Goal: Task Accomplishment & Management: Manage account settings

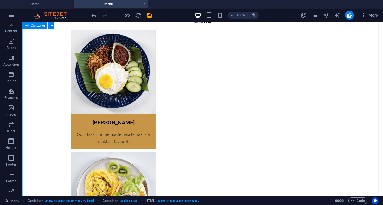
scroll to position [28, 0]
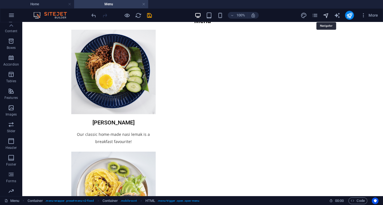
click at [324, 16] on icon "navigator" at bounding box center [325, 15] width 6 height 6
select select "16900134-en"
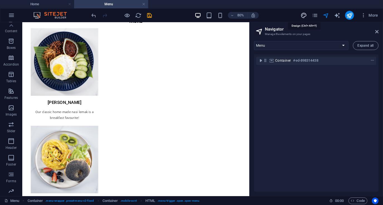
click at [305, 16] on icon "design" at bounding box center [303, 15] width 6 height 6
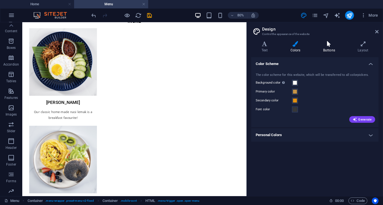
click at [330, 45] on icon at bounding box center [328, 44] width 32 height 6
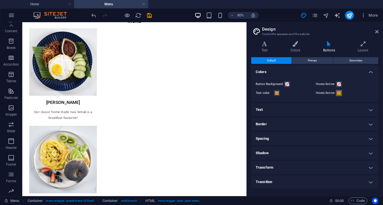
click at [339, 93] on span at bounding box center [338, 93] width 4 height 4
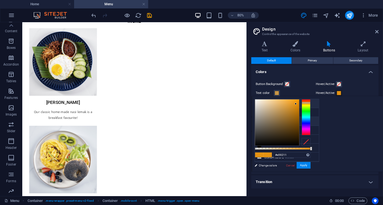
click at [274, 103] on li "Background color #ffffff" at bounding box center [287, 103] width 64 height 9
type input "#ffffff"
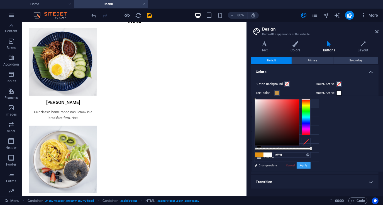
click at [310, 164] on button "Apply" at bounding box center [303, 165] width 14 height 7
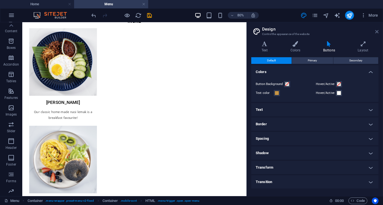
click at [377, 31] on icon at bounding box center [376, 31] width 3 height 4
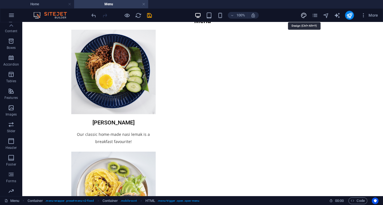
click at [304, 14] on icon "design" at bounding box center [303, 15] width 6 height 6
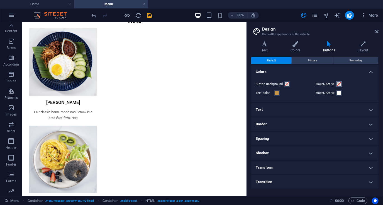
click at [337, 83] on span at bounding box center [338, 84] width 4 height 4
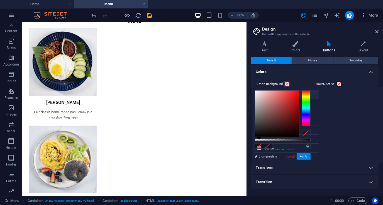
click at [278, 95] on li "Background color #ffffff" at bounding box center [287, 94] width 64 height 9
type input "#ffffff"
click at [310, 155] on button "Apply" at bounding box center [303, 156] width 14 height 7
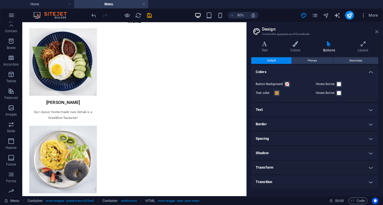
drag, startPoint x: 377, startPoint y: 31, endPoint x: 352, endPoint y: 11, distance: 32.4
click at [377, 31] on icon at bounding box center [376, 31] width 3 height 4
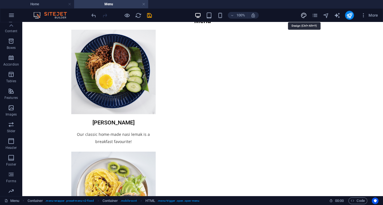
click at [303, 13] on icon "design" at bounding box center [303, 15] width 6 height 6
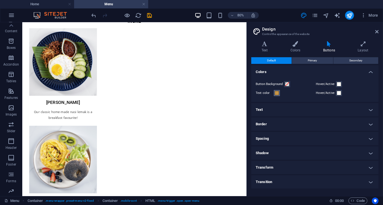
click at [278, 94] on span at bounding box center [276, 93] width 4 height 4
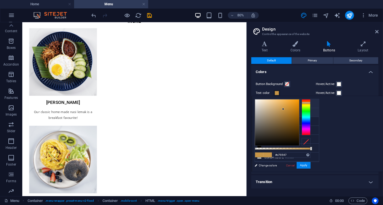
click at [271, 103] on li "Background color #ffffff" at bounding box center [287, 103] width 64 height 9
type input "#ffffff"
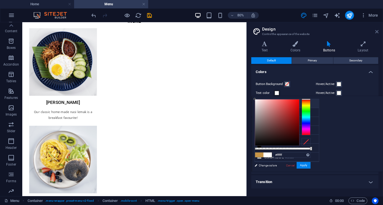
click at [377, 33] on icon at bounding box center [376, 31] width 3 height 4
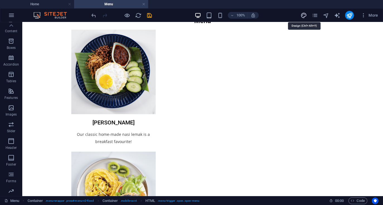
click at [305, 14] on icon "design" at bounding box center [303, 15] width 6 height 6
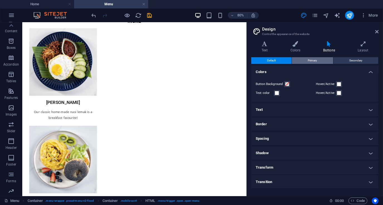
click at [314, 59] on span "Primary" at bounding box center [311, 60] width 9 height 7
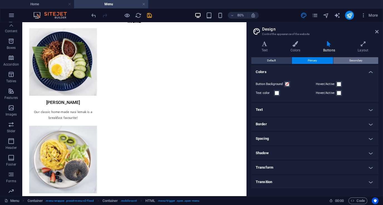
click at [352, 60] on span "Secondary" at bounding box center [355, 60] width 13 height 7
click at [313, 60] on span "Primary" at bounding box center [311, 60] width 9 height 7
click at [278, 61] on button "Default" at bounding box center [271, 60] width 40 height 7
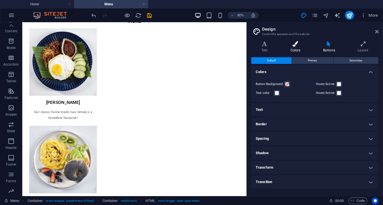
click at [294, 45] on icon at bounding box center [295, 44] width 30 height 6
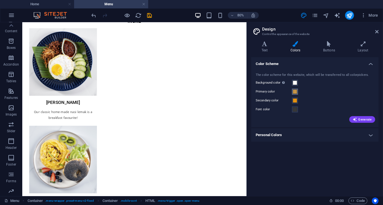
click at [295, 91] on span at bounding box center [294, 92] width 4 height 4
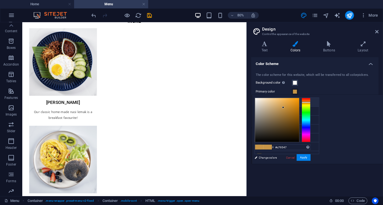
click at [276, 103] on li "Background color #ffffff" at bounding box center [287, 102] width 64 height 9
type input "#ffffff"
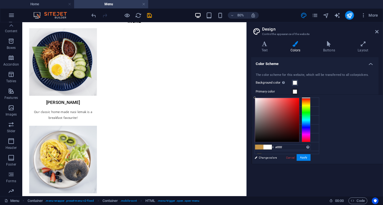
click at [322, 88] on div "The color scheme for this website, which will be transferred to all colorpicker…" at bounding box center [314, 97] width 129 height 60
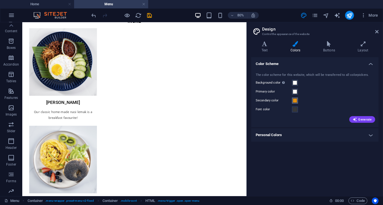
click at [293, 99] on span at bounding box center [294, 100] width 4 height 4
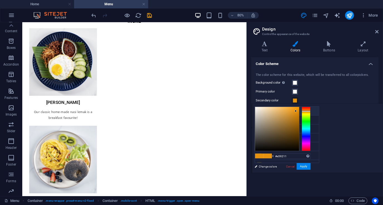
click at [278, 111] on li "Background color #ffffff" at bounding box center [287, 111] width 64 height 9
type input "#ffffff"
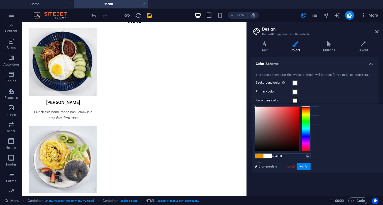
click at [351, 88] on div "Primary color" at bounding box center [314, 91] width 118 height 7
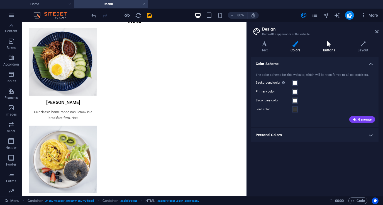
click at [328, 48] on h4 "Buttons" at bounding box center [329, 47] width 34 height 12
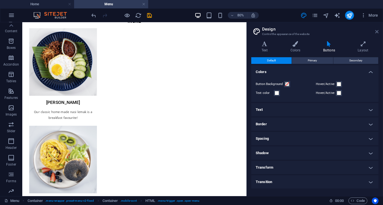
click at [378, 32] on icon at bounding box center [376, 31] width 3 height 4
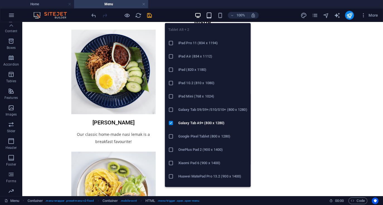
click at [209, 16] on icon "button" at bounding box center [209, 15] width 6 height 6
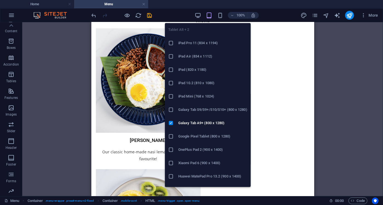
scroll to position [28, 0]
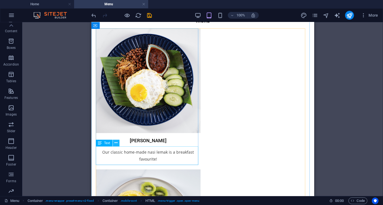
click at [117, 144] on icon at bounding box center [115, 143] width 3 height 6
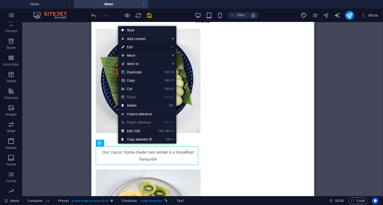
click at [134, 46] on link "⏎ Edit" at bounding box center [136, 47] width 37 height 8
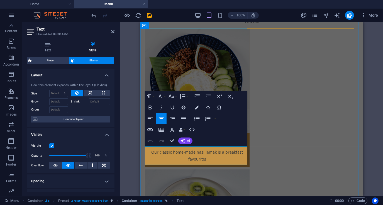
click at [214, 152] on span "Our classic home-made nasi lemak is a breakfast favourite!" at bounding box center [197, 155] width 92 height 13
click at [209, 157] on p "Our classic home-made nasi lemak is a breakfast favourite!" at bounding box center [197, 156] width 96 height 14
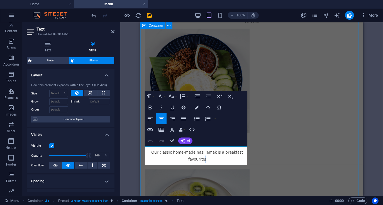
click at [148, 26] on div "Container" at bounding box center [152, 25] width 25 height 7
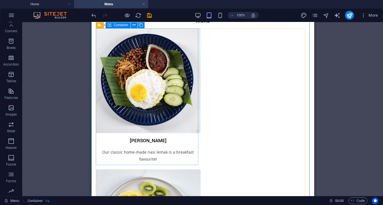
click at [111, 25] on icon at bounding box center [110, 25] width 4 height 7
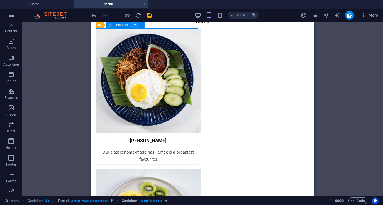
click at [133, 26] on icon at bounding box center [133, 25] width 3 height 6
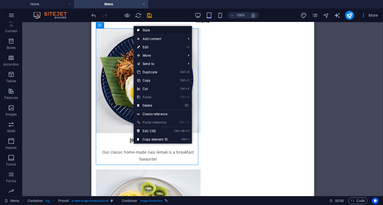
click at [153, 29] on link "Style" at bounding box center [163, 30] width 58 height 8
select select "px"
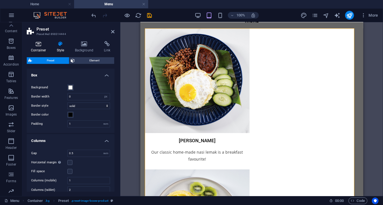
click at [42, 44] on icon at bounding box center [39, 44] width 24 height 6
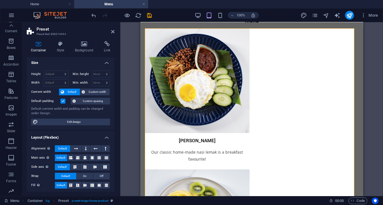
scroll to position [0, 0]
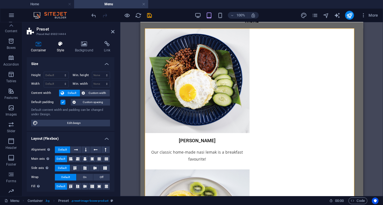
click at [60, 50] on h4 "Style" at bounding box center [62, 47] width 18 height 12
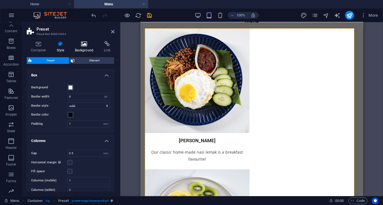
click at [83, 46] on icon at bounding box center [84, 44] width 27 height 6
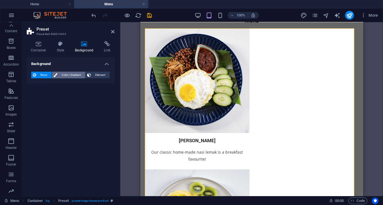
click at [65, 75] on span "Color / Gradient" at bounding box center [71, 75] width 24 height 7
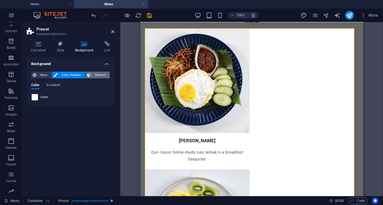
click at [97, 74] on span "Element" at bounding box center [100, 75] width 15 height 7
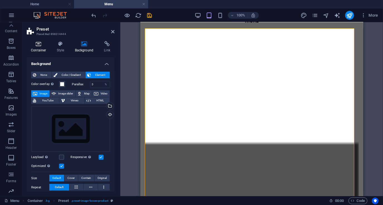
click at [33, 45] on icon at bounding box center [39, 44] width 24 height 6
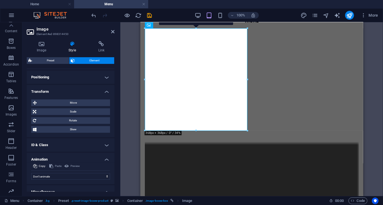
scroll to position [195, 0]
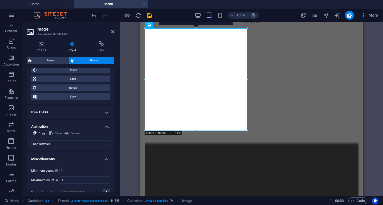
click at [102, 109] on h4 "ID & Class" at bounding box center [71, 112] width 88 height 13
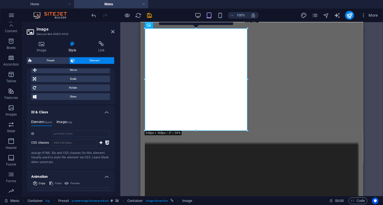
click at [69, 123] on span "(img)" at bounding box center [69, 122] width 6 height 3
click at [44, 123] on h4 "Element (figure)" at bounding box center [41, 123] width 21 height 6
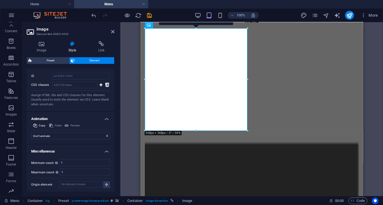
scroll to position [253, 0]
click at [114, 33] on icon at bounding box center [112, 31] width 3 height 4
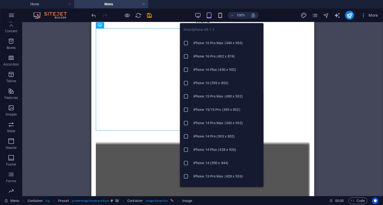
click at [219, 17] on icon "button" at bounding box center [220, 15] width 6 height 6
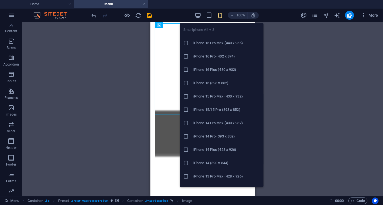
click at [212, 43] on h6 "iPhone 16 Pro Max (440 x 956)" at bounding box center [226, 43] width 67 height 7
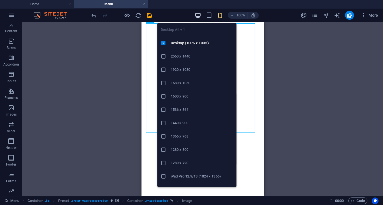
click at [196, 15] on icon "button" at bounding box center [197, 15] width 6 height 6
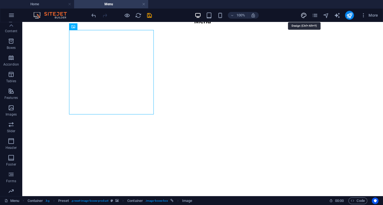
click at [304, 14] on icon "design" at bounding box center [303, 15] width 6 height 6
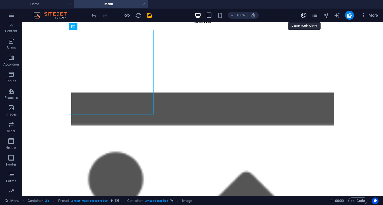
select select "rem"
select select "ease-in-out"
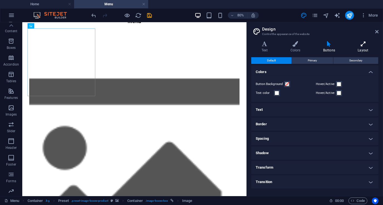
click at [359, 46] on icon at bounding box center [362, 44] width 31 height 6
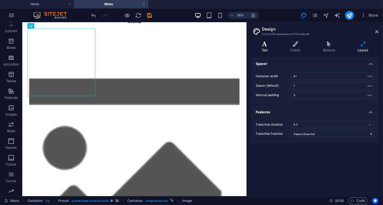
click at [266, 49] on h4 "Text" at bounding box center [265, 47] width 29 height 12
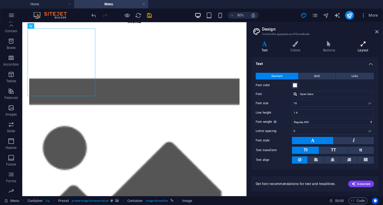
click at [361, 45] on icon at bounding box center [362, 44] width 31 height 6
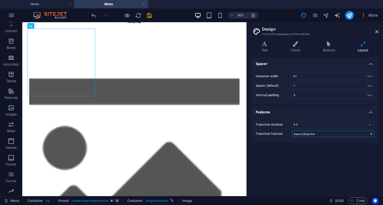
click at [316, 135] on select "Ease Ease In Ease Out Ease In/Ease Out Linear" at bounding box center [333, 134] width 82 height 7
click at [274, 146] on div "Spacer Container width 61 rem px Spacer (default) 1 rem Vertical padding 5 rem …" at bounding box center [314, 124] width 127 height 135
click at [266, 48] on h4 "Text" at bounding box center [265, 47] width 29 height 12
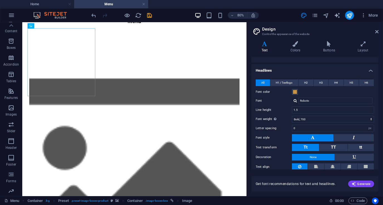
scroll to position [111, 0]
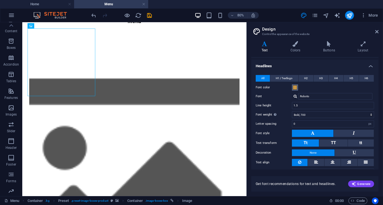
click at [295, 87] on span at bounding box center [294, 87] width 4 height 4
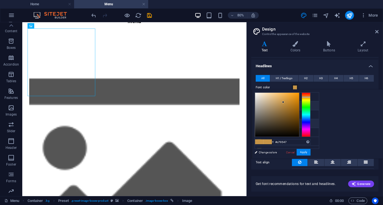
click at [283, 123] on small "#383838" at bounding box center [282, 125] width 8 height 4
type input "#383838"
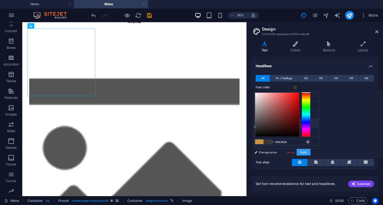
click at [310, 153] on button "Apply" at bounding box center [303, 152] width 14 height 7
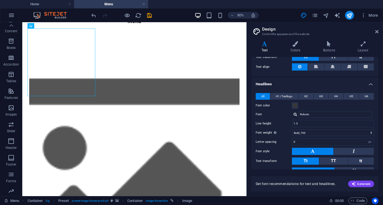
scroll to position [121, 0]
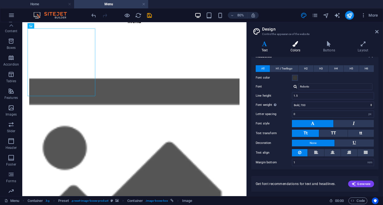
click at [295, 46] on icon at bounding box center [295, 44] width 30 height 6
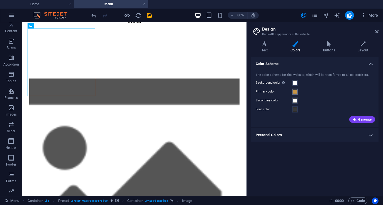
click at [295, 91] on span at bounding box center [294, 92] width 4 height 4
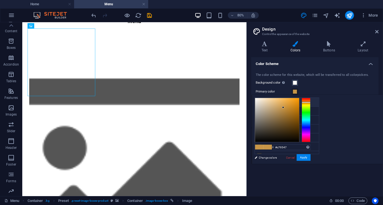
click at [278, 102] on li "Background color #ffffff" at bounding box center [287, 102] width 64 height 9
type input "#ffffff"
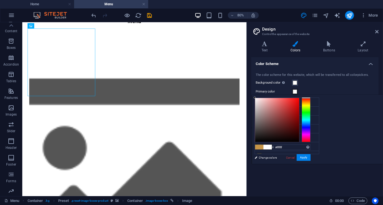
click at [344, 85] on div "Background color Only visible if it is not covered by other backgrounds." at bounding box center [314, 83] width 118 height 7
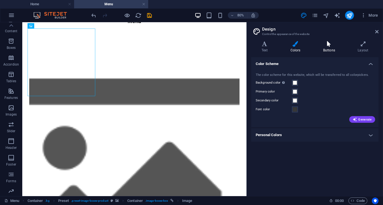
click at [331, 48] on h4 "Buttons" at bounding box center [329, 47] width 34 height 12
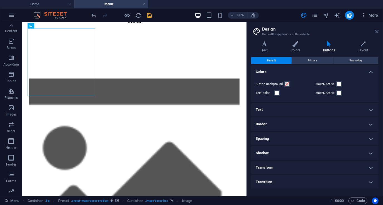
click at [375, 32] on icon at bounding box center [376, 31] width 3 height 4
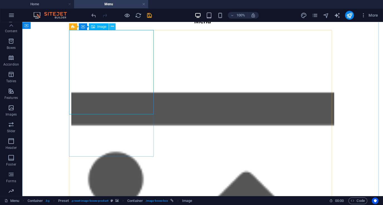
click at [112, 26] on icon at bounding box center [112, 27] width 3 height 6
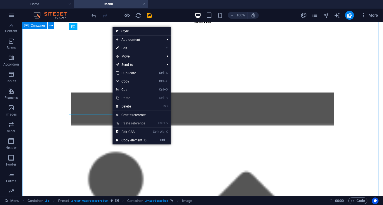
click at [33, 28] on div "Container" at bounding box center [34, 25] width 25 height 7
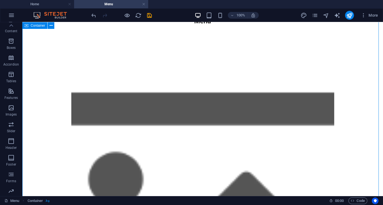
click at [33, 25] on span "Container" at bounding box center [38, 25] width 14 height 3
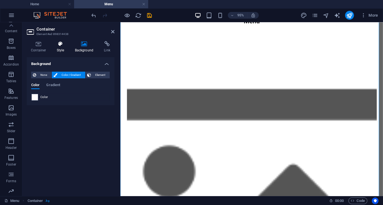
click at [61, 46] on icon at bounding box center [61, 44] width 16 height 6
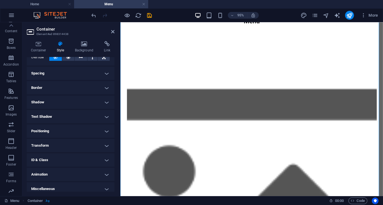
scroll to position [41, 0]
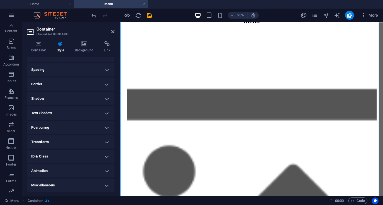
click at [66, 156] on h4 "ID & Class" at bounding box center [71, 156] width 88 height 13
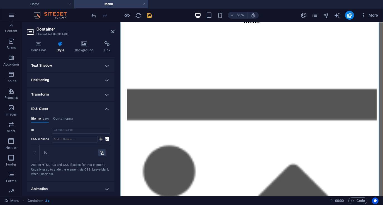
scroll to position [96, 0]
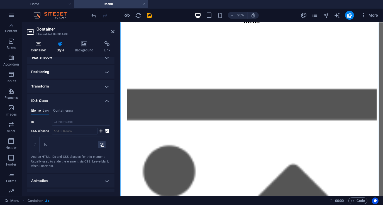
click at [34, 42] on icon at bounding box center [39, 44] width 24 height 6
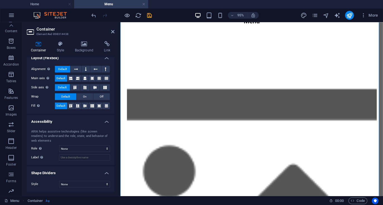
scroll to position [81, 0]
click at [83, 46] on icon at bounding box center [84, 44] width 27 height 6
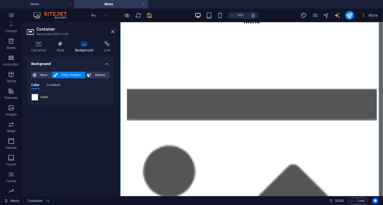
click at [70, 74] on span "Color / Gradient" at bounding box center [71, 75] width 24 height 7
click at [57, 85] on span "Gradient" at bounding box center [53, 86] width 14 height 8
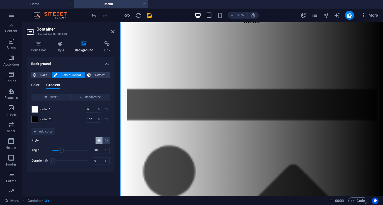
click at [31, 85] on span "Color" at bounding box center [35, 86] width 8 height 8
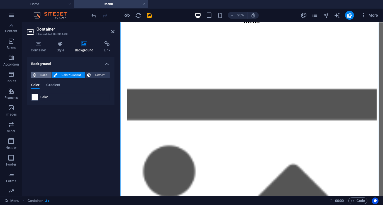
click at [43, 75] on span "None" at bounding box center [44, 75] width 12 height 7
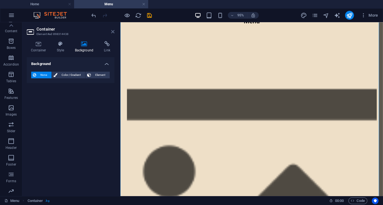
click at [113, 32] on icon at bounding box center [112, 31] width 3 height 4
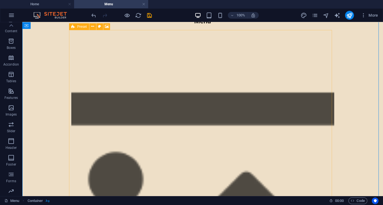
click at [73, 27] on icon at bounding box center [73, 26] width 4 height 7
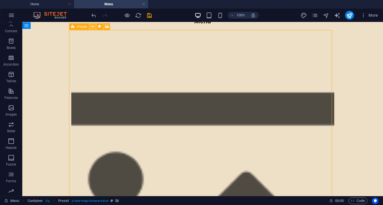
click at [92, 27] on icon at bounding box center [92, 27] width 3 height 6
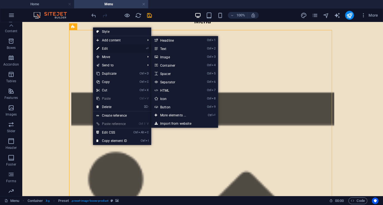
click at [103, 48] on link "⏎ Edit" at bounding box center [111, 49] width 37 height 8
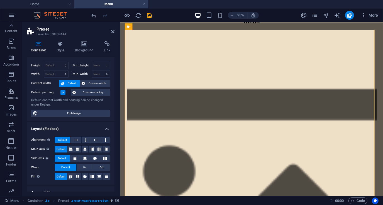
scroll to position [0, 0]
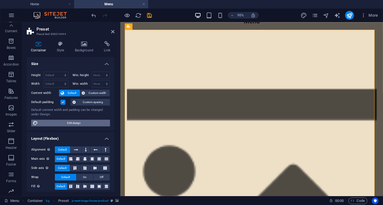
click at [77, 121] on span "Edit design" at bounding box center [74, 123] width 69 height 7
select select "rem"
select select "ease-in-out"
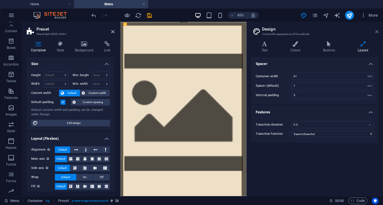
click at [376, 31] on icon at bounding box center [376, 31] width 3 height 4
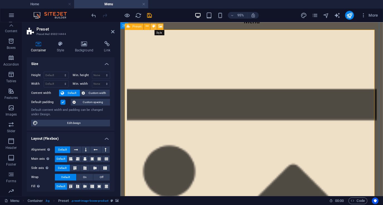
click at [153, 26] on icon at bounding box center [153, 27] width 3 height 6
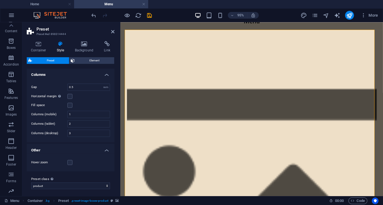
scroll to position [67, 0]
click at [106, 183] on select "product Add preset class" at bounding box center [70, 185] width 79 height 7
click at [31, 182] on select "product Add preset class" at bounding box center [70, 185] width 79 height 7
select select "preset-image-boxes-product"
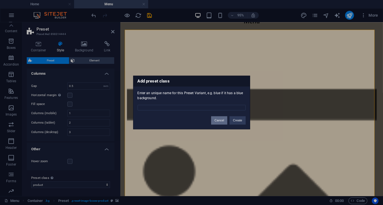
click at [220, 122] on button "Cancel" at bounding box center [219, 121] width 16 height 8
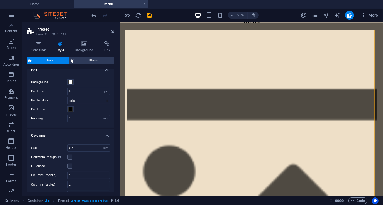
scroll to position [0, 0]
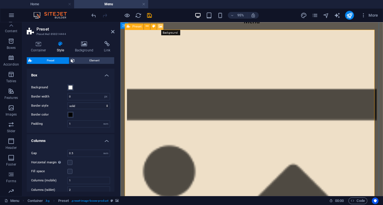
click at [160, 26] on icon at bounding box center [160, 27] width 4 height 6
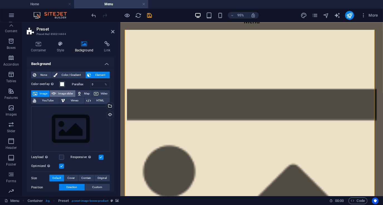
click at [67, 93] on span "Image slider" at bounding box center [66, 93] width 16 height 7
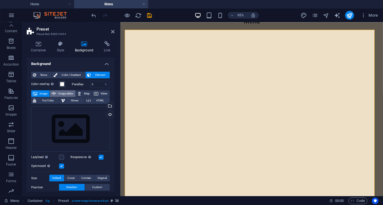
select select "ms"
select select "s"
select select "progressive"
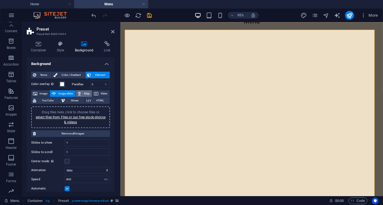
click at [84, 93] on span "Map" at bounding box center [86, 93] width 7 height 7
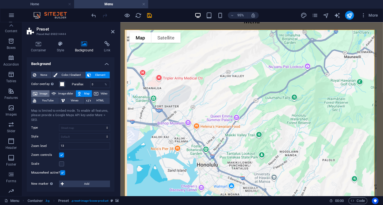
click at [42, 93] on span "Image" at bounding box center [43, 93] width 9 height 7
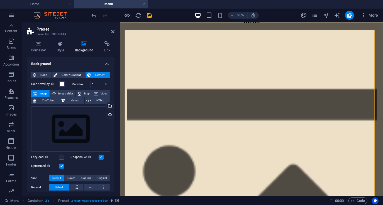
click at [42, 84] on label "Color overlay Places an overlay over the background to colorize it" at bounding box center [45, 84] width 28 height 7
click at [59, 84] on button "Color overlay Places an overlay over the background to colorize it" at bounding box center [62, 84] width 6 height 6
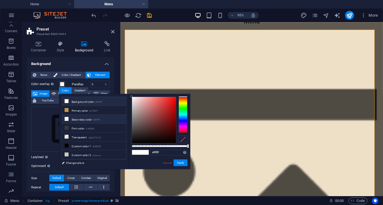
click at [67, 118] on icon at bounding box center [67, 119] width 4 height 4
click at [66, 110] on icon at bounding box center [67, 110] width 4 height 4
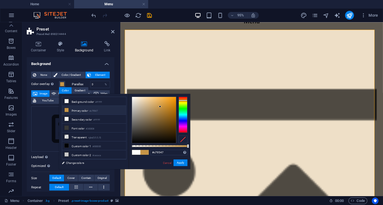
click at [66, 110] on icon at bounding box center [67, 110] width 4 height 4
click at [65, 100] on icon at bounding box center [67, 101] width 4 height 4
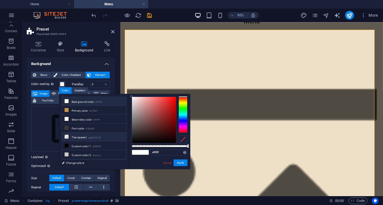
click at [68, 136] on span at bounding box center [66, 137] width 4 height 4
drag, startPoint x: 68, startPoint y: 136, endPoint x: 69, endPoint y: 130, distance: 5.3
click at [68, 135] on span at bounding box center [66, 137] width 4 height 4
click at [65, 100] on icon at bounding box center [67, 101] width 4 height 4
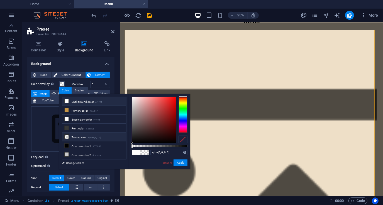
type input "#ffffff"
click at [180, 164] on button "Apply" at bounding box center [180, 163] width 14 height 7
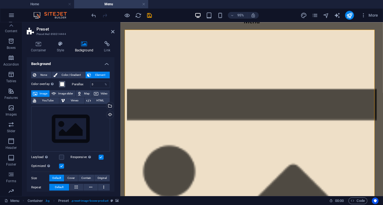
click at [63, 83] on span at bounding box center [62, 84] width 4 height 4
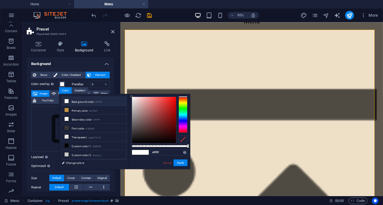
click at [67, 104] on li "Background color #ffffff" at bounding box center [94, 101] width 64 height 9
click at [66, 118] on icon at bounding box center [67, 119] width 4 height 4
click at [169, 162] on link "Cancel" at bounding box center [167, 163] width 10 height 4
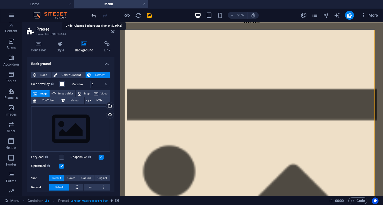
click at [93, 16] on icon "undo" at bounding box center [94, 15] width 6 height 6
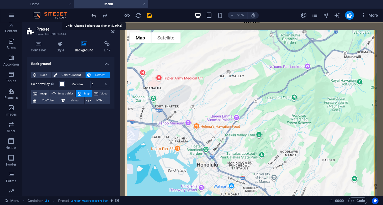
click at [93, 16] on icon "undo" at bounding box center [94, 15] width 6 height 6
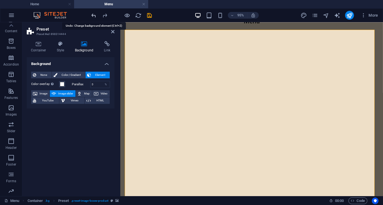
click at [93, 16] on icon "undo" at bounding box center [94, 15] width 6 height 6
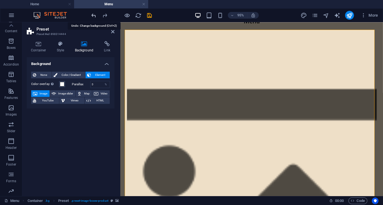
click at [93, 16] on icon "undo" at bounding box center [94, 15] width 6 height 6
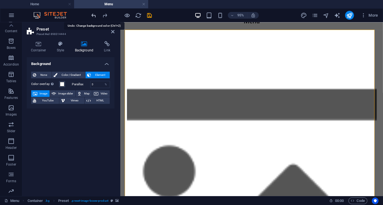
click at [93, 16] on icon "undo" at bounding box center [94, 15] width 6 height 6
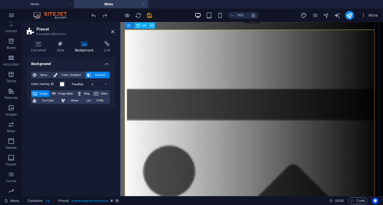
click at [151, 26] on icon at bounding box center [151, 26] width 3 height 6
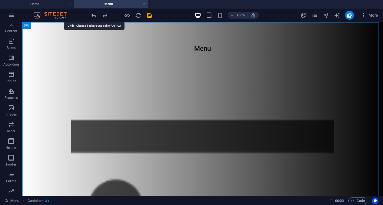
click at [93, 15] on icon "undo" at bounding box center [94, 15] width 6 height 6
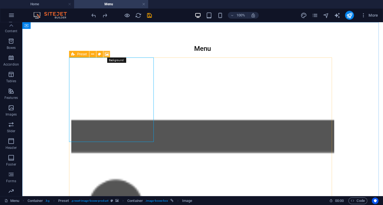
click at [108, 54] on icon at bounding box center [107, 54] width 4 height 6
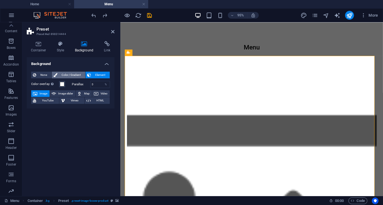
click at [70, 75] on span "Color / Gradient" at bounding box center [71, 75] width 24 height 7
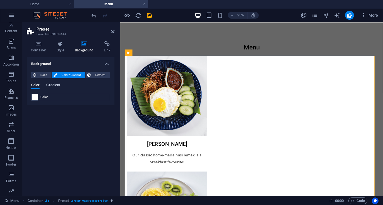
click at [57, 84] on span "Gradient" at bounding box center [53, 86] width 14 height 8
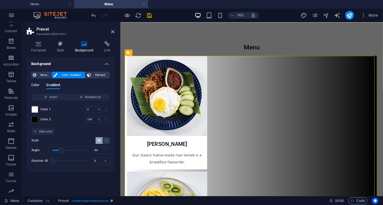
click at [33, 85] on span "Color" at bounding box center [35, 86] width 8 height 8
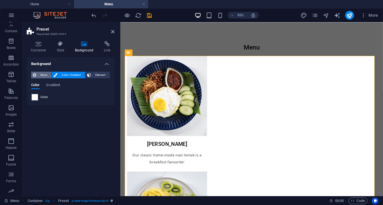
click at [41, 74] on span "None" at bounding box center [44, 75] width 12 height 7
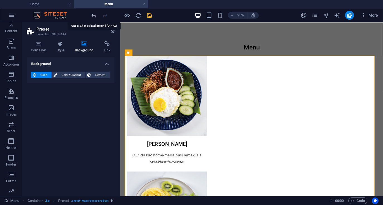
click at [95, 14] on icon "undo" at bounding box center [94, 15] width 6 height 6
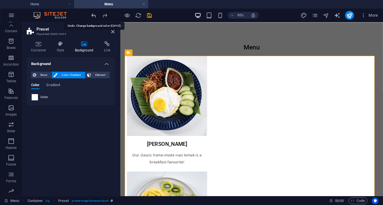
click at [95, 16] on icon "undo" at bounding box center [94, 15] width 6 height 6
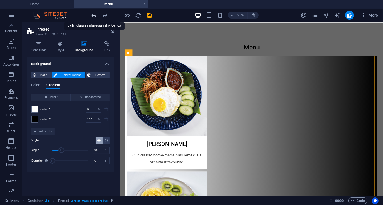
click at [95, 16] on icon "undo" at bounding box center [94, 15] width 6 height 6
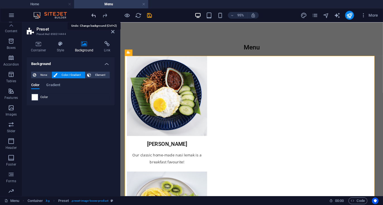
click at [95, 16] on icon "undo" at bounding box center [94, 15] width 6 height 6
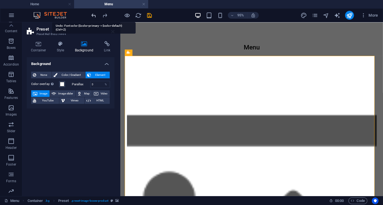
click at [95, 16] on icon "undo" at bounding box center [94, 15] width 6 height 6
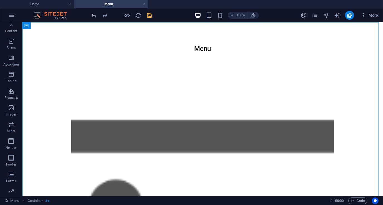
click at [95, 15] on icon "undo" at bounding box center [94, 15] width 6 height 6
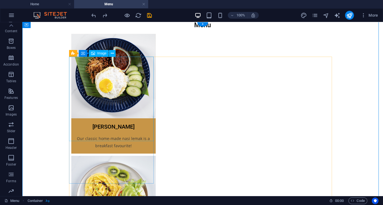
scroll to position [28, 0]
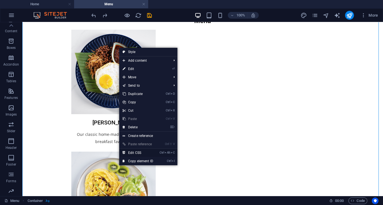
click at [149, 153] on link "Ctrl Alt C Edit CSS" at bounding box center [137, 153] width 37 height 8
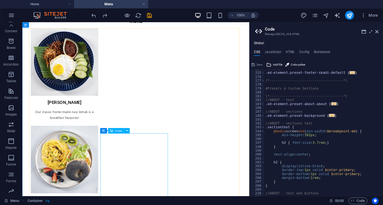
type textarea ".bg { background: rgba($color-primary, .3); }"
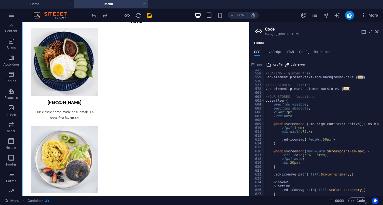
scroll to position [544, 0]
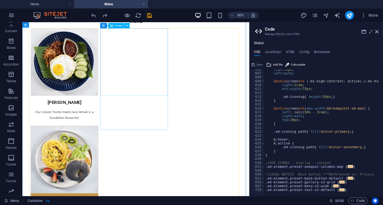
click at [117, 152] on figure at bounding box center [75, 194] width 85 height 85
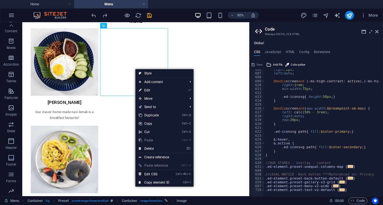
click at [151, 174] on link "Ctrl Alt C Edit CSS" at bounding box center [153, 174] width 37 height 8
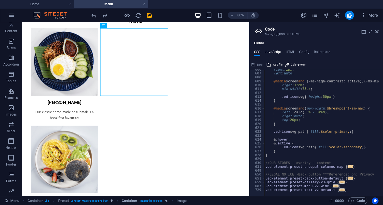
click at [269, 50] on h4 "JavaScript" at bounding box center [272, 53] width 16 height 6
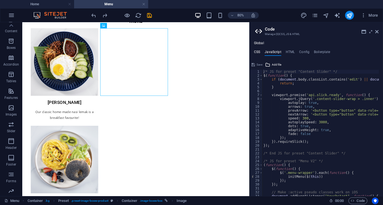
click at [257, 52] on h4 "CSS" at bounding box center [257, 53] width 6 height 6
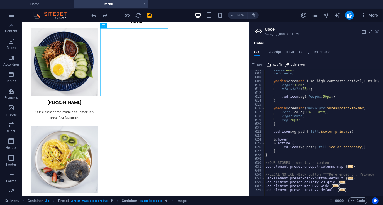
click at [378, 30] on icon at bounding box center [376, 31] width 3 height 4
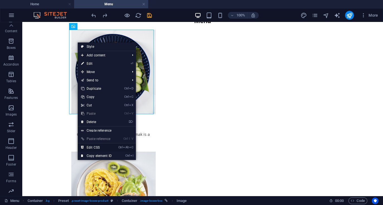
click at [99, 149] on link "Ctrl Alt C Edit CSS" at bounding box center [96, 148] width 37 height 8
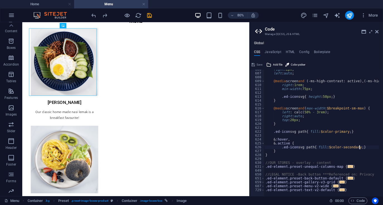
drag, startPoint x: 359, startPoint y: 149, endPoint x: 358, endPoint y: 152, distance: 2.8
click at [359, 150] on div "right : 2px ; left : auto ; @media screen and ( -ms-high-contrast: active ) , (…" at bounding box center [347, 133] width 167 height 130
click at [359, 149] on div "right : 2px ; left : auto ; @media screen and ( -ms-high-contrast: active ) , (…" at bounding box center [321, 133] width 114 height 127
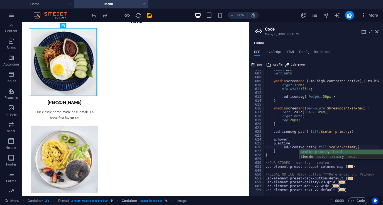
scroll to position [0, 8]
type textarea ".ed-icon svg path { fill: $color-primary; }"
click at [326, 152] on div "$color-primary local $ border- color-primary local" at bounding box center [340, 159] width 83 height 19
click at [378, 31] on aside "Code Manage (S)CSS, JS & HTML Global CSS JavaScript HTML Config Boilerplate .ed…" at bounding box center [316, 109] width 134 height 174
click at [376, 31] on icon at bounding box center [376, 31] width 3 height 4
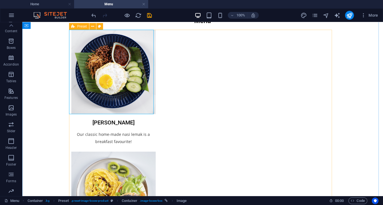
click at [72, 27] on icon at bounding box center [73, 26] width 4 height 7
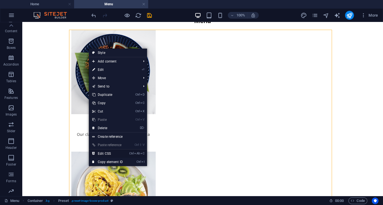
click at [114, 152] on link "Ctrl Alt C Edit CSS" at bounding box center [107, 154] width 37 height 8
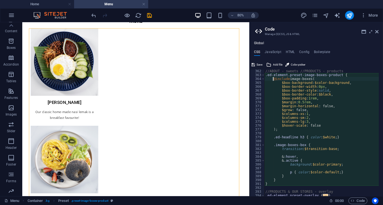
scroll to position [438, 0]
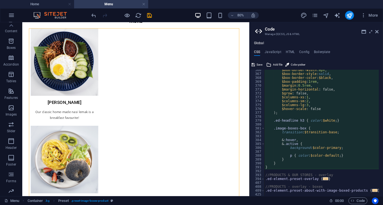
click at [324, 156] on div "$box-border-width : 0px , $box-border-style : solid , $box-border-color : $blac…" at bounding box center [347, 133] width 167 height 130
type textarea "p { color: $color-default; }"
click at [327, 156] on div "$box-border-width : 0px , $box-border-style : solid , $box-border-color : $blac…" at bounding box center [347, 133] width 167 height 130
drag, startPoint x: 327, startPoint y: 156, endPoint x: 311, endPoint y: 156, distance: 15.9
click at [311, 156] on div "$box-border-width : 0px , $box-border-style : solid , $box-border-color : $blac…" at bounding box center [347, 133] width 167 height 130
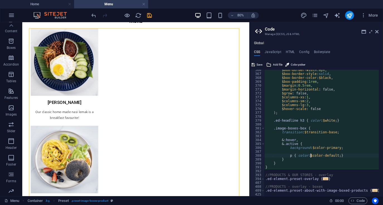
click at [324, 156] on div "$box-border-width : 0px , $box-border-style : solid , $box-border-color : $blac…" at bounding box center [347, 133] width 167 height 130
click at [324, 156] on div "$box-border-width : 0px , $box-border-style : solid , $box-border-color : $blac…" at bounding box center [321, 133] width 114 height 127
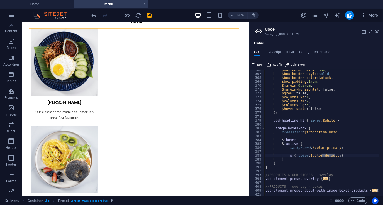
click at [324, 156] on div "$box-border-width : 0px , $box-border-style : solid , $box-border-color : $blac…" at bounding box center [347, 133] width 167 height 130
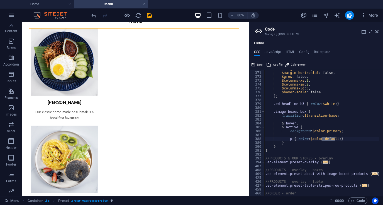
scroll to position [455, 0]
drag, startPoint x: 376, startPoint y: 31, endPoint x: 343, endPoint y: 11, distance: 38.3
click at [376, 31] on icon at bounding box center [376, 31] width 3 height 4
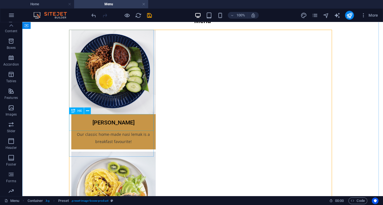
click at [86, 121] on div "[PERSON_NAME]" at bounding box center [113, 120] width 85 height 12
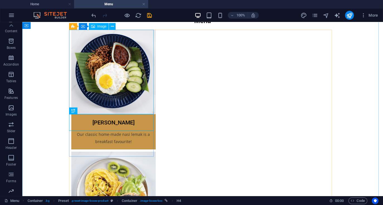
click at [100, 84] on figure at bounding box center [113, 71] width 85 height 85
click at [98, 114] on figure at bounding box center [113, 71] width 85 height 85
click at [108, 89] on figure at bounding box center [113, 71] width 85 height 85
click at [98, 87] on figure at bounding box center [113, 71] width 85 height 85
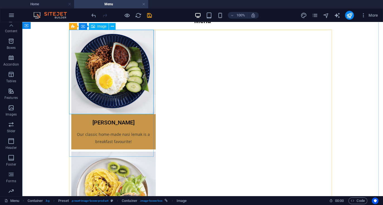
click at [98, 87] on figure at bounding box center [113, 71] width 85 height 85
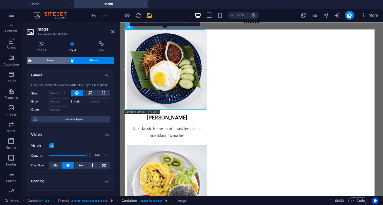
click at [57, 59] on span "Preset" at bounding box center [51, 60] width 34 height 7
select select "px"
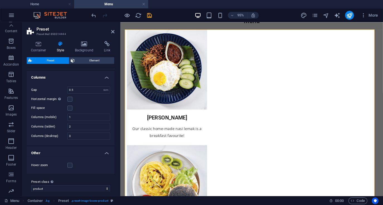
scroll to position [67, 0]
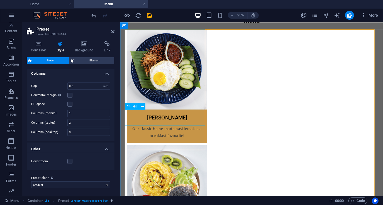
click at [157, 120] on div "[PERSON_NAME]" at bounding box center [169, 120] width 85 height 12
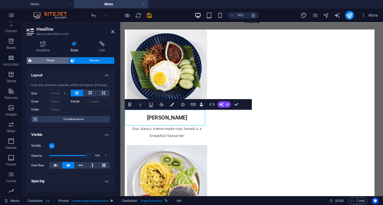
click at [51, 59] on span "Preset" at bounding box center [51, 60] width 34 height 7
select select "px"
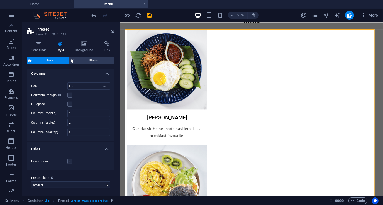
click at [70, 161] on label at bounding box center [69, 161] width 5 height 5
click at [0, 0] on input "Hover zoom" at bounding box center [0, 0] width 0 height 0
click at [70, 160] on label at bounding box center [69, 161] width 5 height 5
click at [0, 0] on input "Hover zoom" at bounding box center [0, 0] width 0 height 0
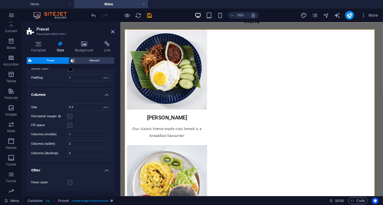
scroll to position [40, 0]
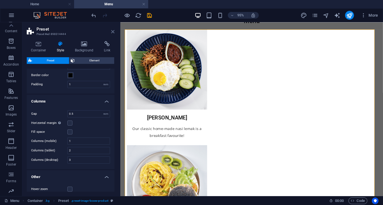
click at [112, 31] on icon at bounding box center [112, 31] width 3 height 4
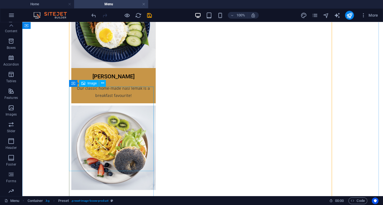
scroll to position [111, 0]
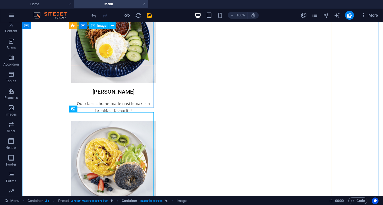
scroll to position [56, 0]
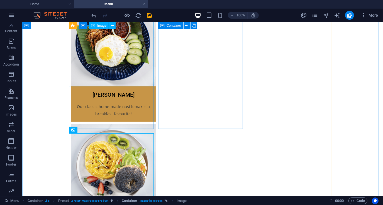
click at [89, 52] on figure at bounding box center [113, 44] width 85 height 85
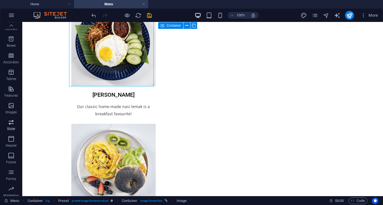
scroll to position [0, 0]
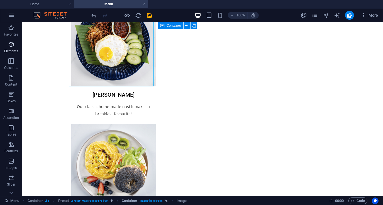
click at [9, 44] on icon "button" at bounding box center [11, 44] width 7 height 7
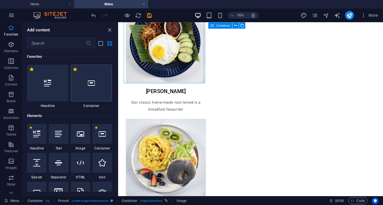
click at [95, 88] on div at bounding box center [91, 83] width 41 height 37
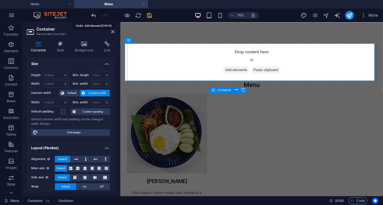
click at [92, 15] on icon "undo" at bounding box center [94, 15] width 6 height 6
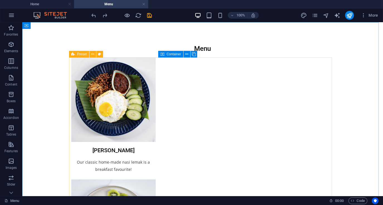
click at [75, 53] on div "Preset" at bounding box center [79, 54] width 20 height 7
select select "px"
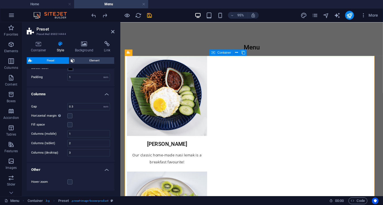
scroll to position [67, 0]
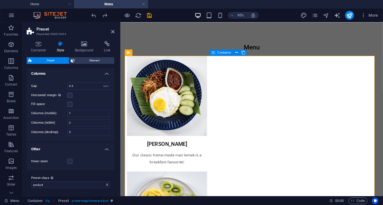
click at [61, 46] on icon at bounding box center [61, 44] width 16 height 6
click at [82, 59] on span "Element" at bounding box center [95, 60] width 36 height 7
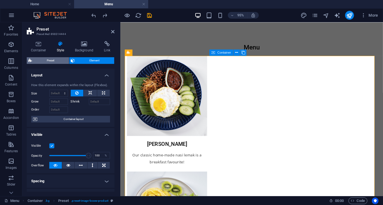
click at [50, 62] on span "Preset" at bounding box center [51, 60] width 34 height 7
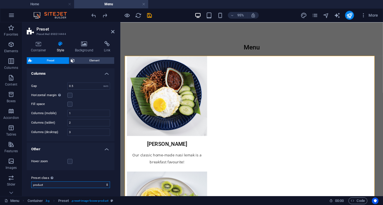
click at [58, 184] on select "product Add preset class" at bounding box center [70, 185] width 79 height 7
click at [31, 182] on select "product Add preset class" at bounding box center [70, 185] width 79 height 7
select select "preset-image-boxes-product"
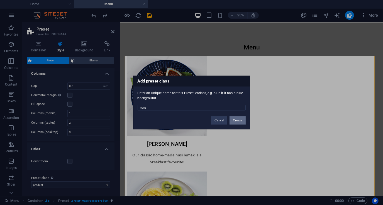
type input "none"
click at [236, 120] on button "Create" at bounding box center [237, 121] width 16 height 8
select select "preset-image-boxes-none"
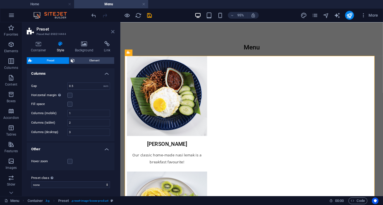
click at [112, 32] on icon at bounding box center [112, 31] width 3 height 4
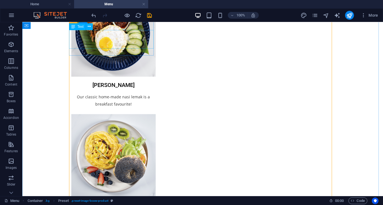
scroll to position [56, 0]
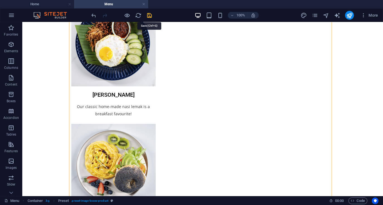
click at [149, 16] on icon "save" at bounding box center [149, 15] width 6 height 6
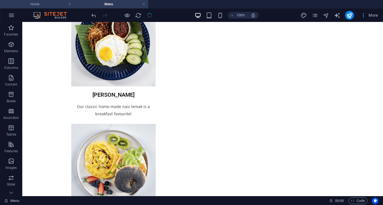
click at [53, 5] on h4 "Home" at bounding box center [37, 4] width 74 height 6
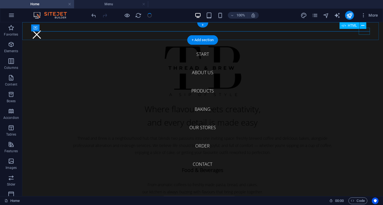
click at [42, 31] on div at bounding box center [36, 34] width 11 height 7
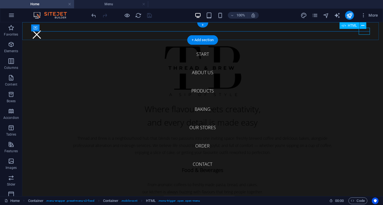
click at [42, 32] on div at bounding box center [36, 34] width 11 height 7
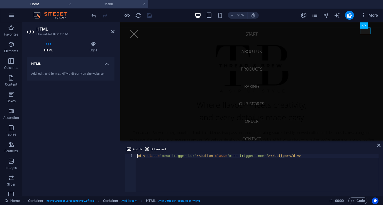
drag, startPoint x: 90, startPoint y: 4, endPoint x: 95, endPoint y: 4, distance: 5.0
click at [90, 4] on h4 "Menu" at bounding box center [111, 4] width 74 height 6
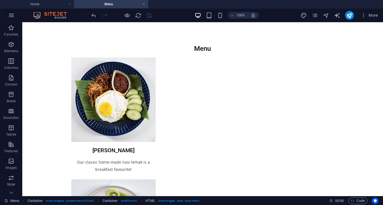
scroll to position [56, 0]
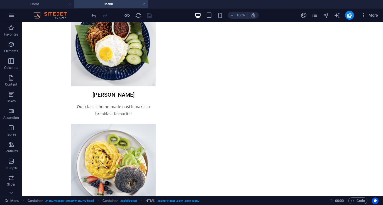
click at [167, 3] on ul "Home Menu" at bounding box center [191, 4] width 383 height 8
click at [313, 16] on icon "pages" at bounding box center [314, 15] width 6 height 6
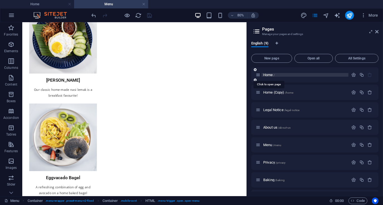
click at [269, 74] on span "Home /" at bounding box center [268, 75] width 11 height 4
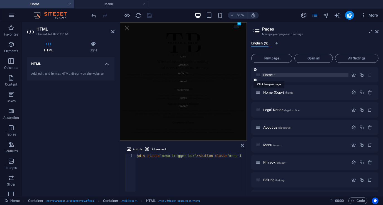
scroll to position [0, 0]
click at [269, 74] on span "Home /" at bounding box center [268, 75] width 11 height 4
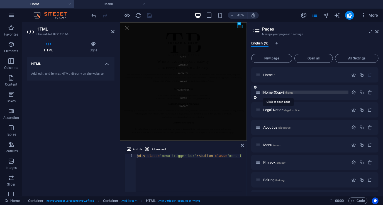
click at [280, 92] on span "Home (Copy) /home" at bounding box center [278, 92] width 30 height 4
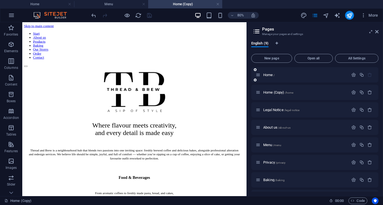
click at [314, 77] on div "Home /" at bounding box center [301, 75] width 93 height 6
click at [269, 75] on span "Home /" at bounding box center [268, 75] width 11 height 4
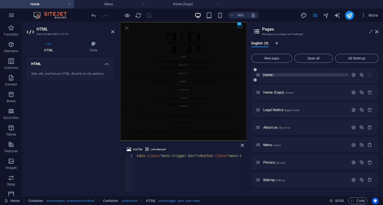
click at [272, 75] on span "Home /" at bounding box center [268, 75] width 11 height 4
click at [273, 75] on span "Home /" at bounding box center [268, 75] width 11 height 4
click at [270, 75] on span "Home /" at bounding box center [268, 75] width 11 height 4
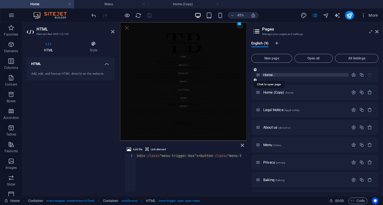
click at [270, 75] on span "Home /" at bounding box center [268, 75] width 11 height 4
click at [352, 75] on icon "button" at bounding box center [353, 75] width 5 height 5
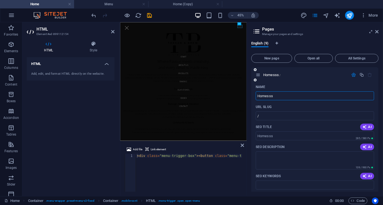
type input "Homesss"
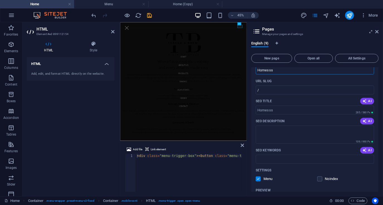
scroll to position [28, 0]
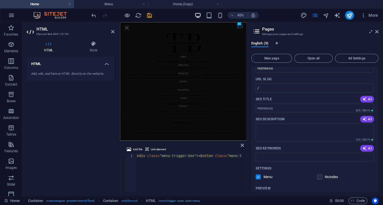
click at [378, 32] on aside "Pages Manage your pages and settings English (9) New page Open all All Settings…" at bounding box center [314, 109] width 136 height 174
click at [378, 31] on aside "Pages Manage your pages and settings English (9) New page Open all All Settings…" at bounding box center [314, 109] width 136 height 174
click at [377, 33] on icon at bounding box center [376, 31] width 3 height 4
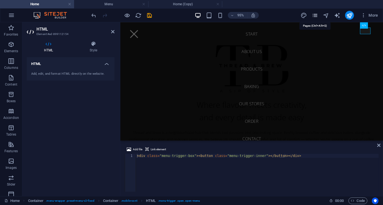
click at [315, 14] on icon "pages" at bounding box center [314, 15] width 6 height 6
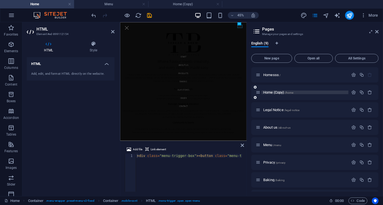
click at [291, 93] on span "/home" at bounding box center [289, 92] width 9 height 3
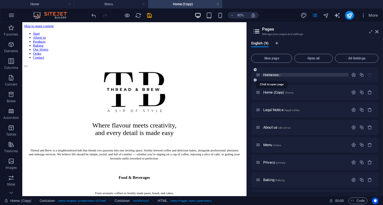
click at [274, 76] on span "Homesss /" at bounding box center [271, 75] width 17 height 4
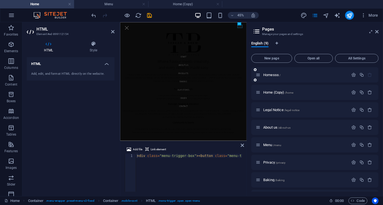
click at [258, 74] on icon at bounding box center [257, 75] width 5 height 5
click at [258, 76] on icon at bounding box center [257, 75] width 5 height 5
click at [281, 94] on span "Home (Copy) /home" at bounding box center [278, 92] width 30 height 4
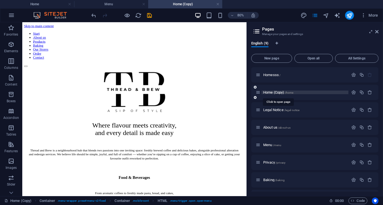
click at [281, 94] on span "Home (Copy) /home" at bounding box center [278, 92] width 30 height 4
click at [281, 93] on span "Home (Copy) /home" at bounding box center [278, 92] width 30 height 4
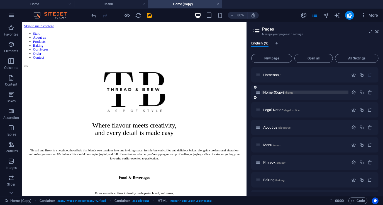
click at [279, 93] on span "Home (Copy) /home" at bounding box center [278, 92] width 30 height 4
click at [281, 92] on span "Home (Copy) /home" at bounding box center [278, 92] width 30 height 4
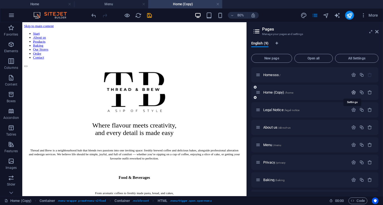
click at [353, 92] on icon "button" at bounding box center [353, 92] width 5 height 5
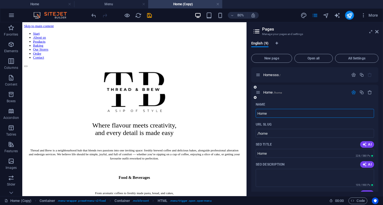
type input "Home"
click at [310, 74] on p "Homesss /" at bounding box center [304, 75] width 83 height 4
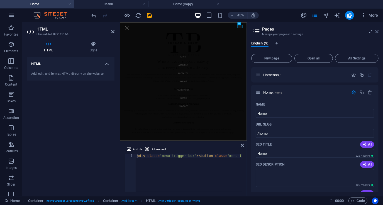
click at [375, 32] on icon at bounding box center [376, 31] width 3 height 4
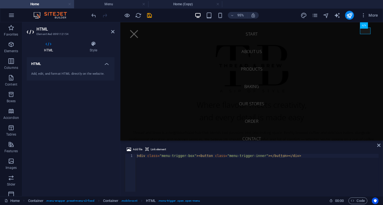
click at [70, 3] on link at bounding box center [69, 4] width 3 height 5
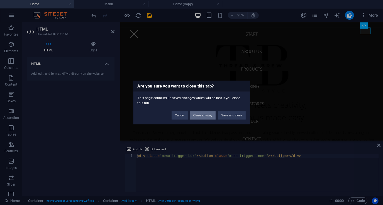
click at [210, 115] on button "Close anyway" at bounding box center [203, 116] width 26 height 8
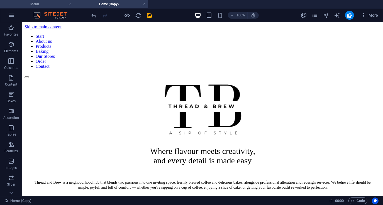
click at [52, 3] on h4 "Menu" at bounding box center [37, 4] width 74 height 6
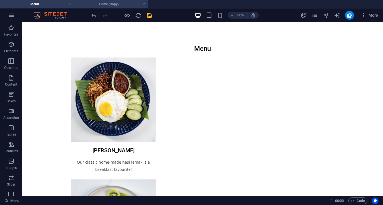
scroll to position [56, 0]
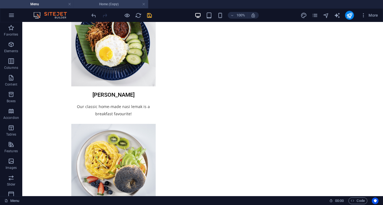
click at [107, 3] on h4 "Home (Copy)" at bounding box center [111, 4] width 74 height 6
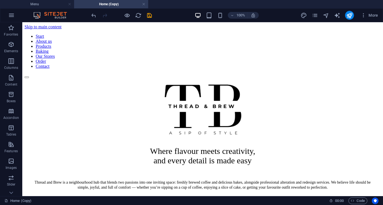
scroll to position [0, 0]
click at [317, 14] on icon "pages" at bounding box center [314, 15] width 6 height 6
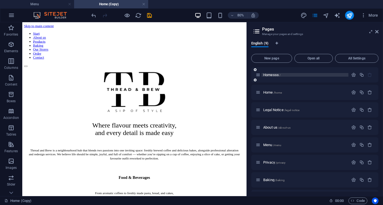
click at [339, 75] on p "Homesss /" at bounding box center [304, 75] width 83 height 4
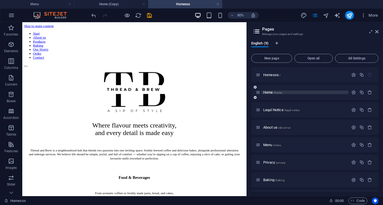
click at [284, 93] on p "Home /home" at bounding box center [304, 93] width 83 height 4
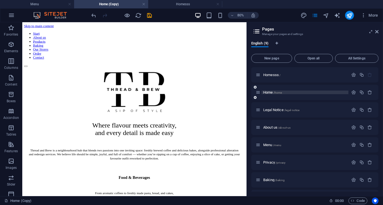
click at [265, 93] on span "Home /home" at bounding box center [272, 92] width 19 height 4
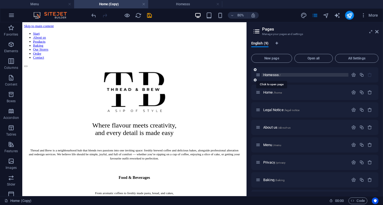
click at [273, 75] on span "Homesss /" at bounding box center [271, 75] width 17 height 4
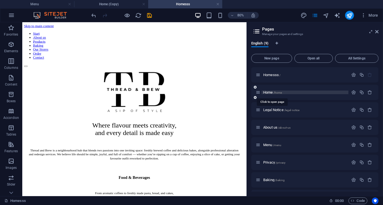
click at [273, 93] on span "Home /home" at bounding box center [272, 92] width 19 height 4
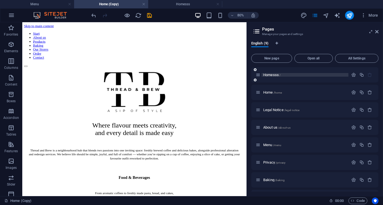
click at [286, 76] on p "Homesss /" at bounding box center [304, 75] width 83 height 4
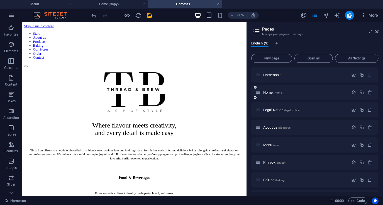
click at [286, 95] on div "Home /home" at bounding box center [301, 92] width 93 height 6
click at [270, 95] on div "Home /home" at bounding box center [301, 92] width 93 height 6
click at [349, 91] on button "button" at bounding box center [353, 92] width 8 height 5
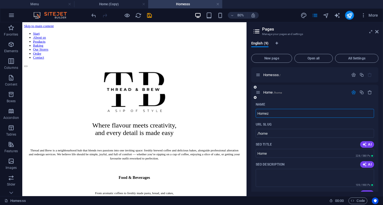
type input "Homez"
type input "/homez"
type input "Homez"
click at [312, 74] on p "Homesss /" at bounding box center [304, 75] width 83 height 4
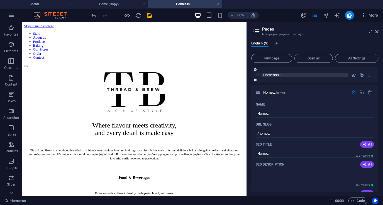
click at [312, 74] on p "Homesss /" at bounding box center [304, 75] width 83 height 4
click at [356, 75] on button "button" at bounding box center [353, 75] width 8 height 5
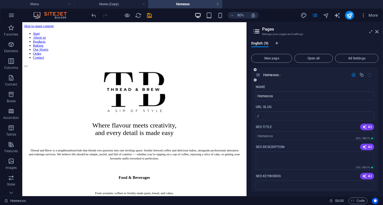
click at [349, 75] on button "button" at bounding box center [353, 75] width 8 height 5
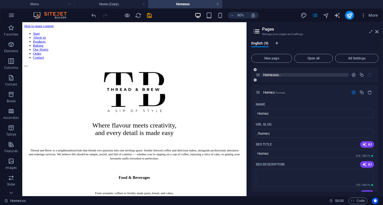
click at [280, 73] on span "Homesss /" at bounding box center [271, 75] width 17 height 4
click at [352, 73] on icon "button" at bounding box center [353, 75] width 5 height 5
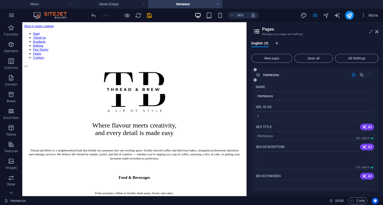
click at [352, 73] on icon "button" at bounding box center [353, 75] width 5 height 5
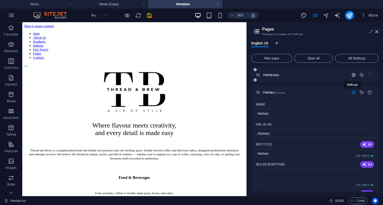
click at [352, 73] on icon "button" at bounding box center [353, 75] width 5 height 5
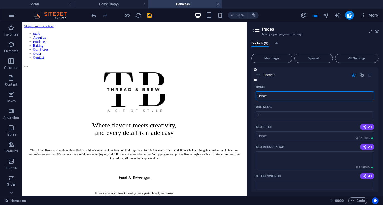
type input "Home"
click at [326, 40] on div "English (9) New page Open all All Settings Home / Name Home ​ URL SLUG / ​ SEO …" at bounding box center [314, 117] width 136 height 160
click at [376, 33] on icon at bounding box center [376, 31] width 3 height 4
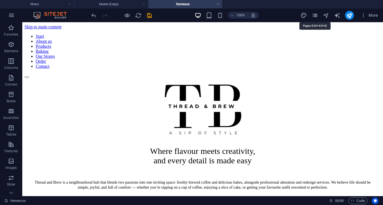
click at [315, 15] on icon "pages" at bounding box center [314, 15] width 6 height 6
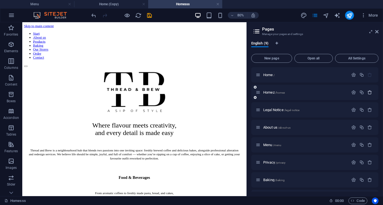
click at [368, 93] on icon "button" at bounding box center [369, 92] width 5 height 5
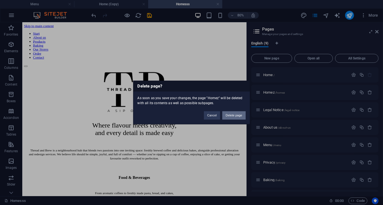
click at [229, 116] on button "Delete page" at bounding box center [233, 116] width 23 height 8
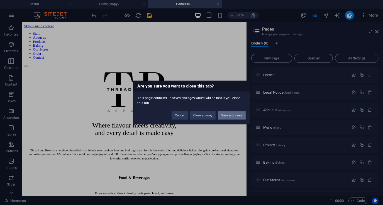
click at [232, 115] on button "Save and close" at bounding box center [232, 116] width 28 height 8
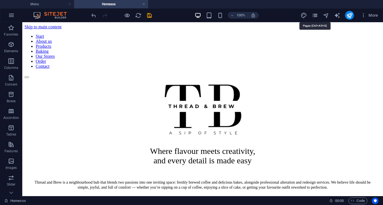
click at [312, 16] on icon "pages" at bounding box center [314, 15] width 6 height 6
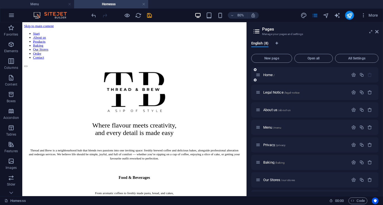
click at [309, 77] on div "Home /" at bounding box center [301, 75] width 93 height 6
click at [305, 76] on p "Home /" at bounding box center [304, 75] width 83 height 4
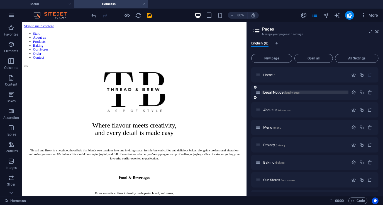
click at [305, 93] on p "Legal Notice /legal-notice" at bounding box center [304, 93] width 83 height 4
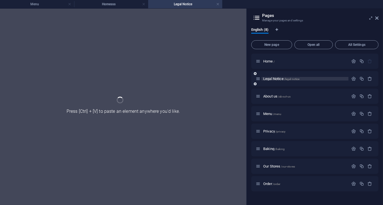
click at [305, 93] on div "About us /about-us" at bounding box center [301, 96] width 93 height 6
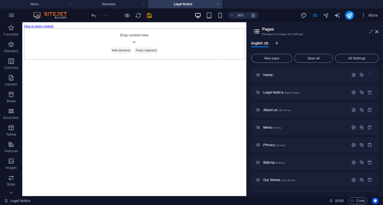
click at [296, 63] on div "New page Open all All Settings Home / Legal Notice /legal-notice About us /abou…" at bounding box center [314, 122] width 127 height 140
click at [289, 77] on div "Home /" at bounding box center [301, 75] width 93 height 6
click at [272, 76] on span "Home /" at bounding box center [268, 75] width 11 height 4
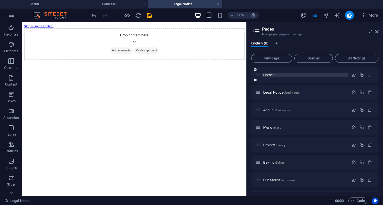
click at [272, 76] on span "Home /" at bounding box center [268, 75] width 11 height 4
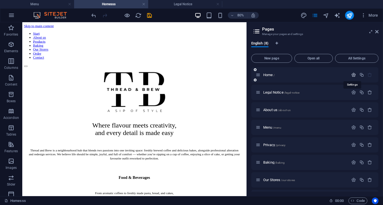
click at [353, 75] on icon "button" at bounding box center [353, 75] width 5 height 5
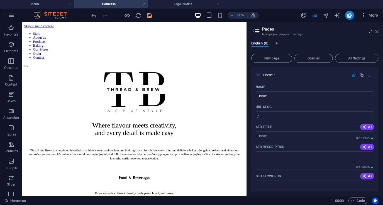
drag, startPoint x: 375, startPoint y: 31, endPoint x: 256, endPoint y: 6, distance: 121.9
click at [375, 31] on icon at bounding box center [376, 31] width 3 height 4
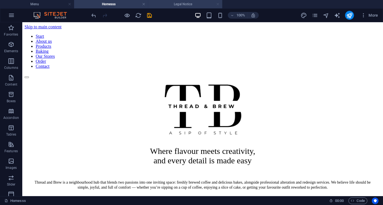
click at [217, 4] on link at bounding box center [217, 4] width 3 height 5
click at [144, 3] on link at bounding box center [143, 4] width 3 height 5
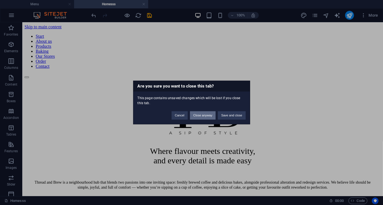
click at [199, 115] on button "Close anyway" at bounding box center [203, 116] width 26 height 8
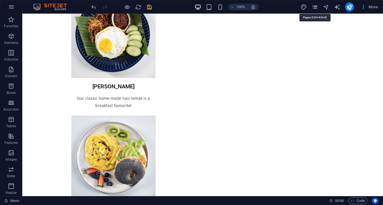
click at [316, 7] on icon "pages" at bounding box center [314, 7] width 6 height 6
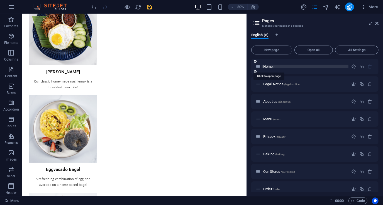
click at [268, 68] on span "Home /" at bounding box center [268, 67] width 11 height 4
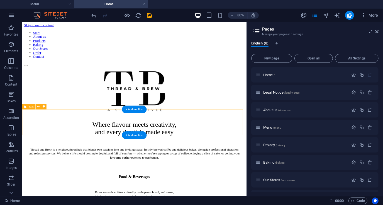
scroll to position [0, 0]
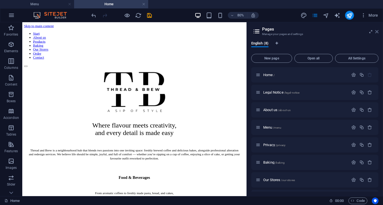
click at [376, 31] on icon at bounding box center [376, 31] width 3 height 4
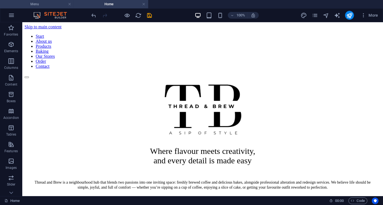
click at [50, 3] on h4 "Menu" at bounding box center [37, 4] width 74 height 6
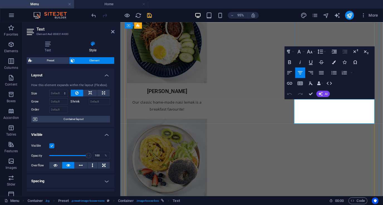
drag, startPoint x: 310, startPoint y: 106, endPoint x: 323, endPoint y: 106, distance: 12.5
drag, startPoint x: 309, startPoint y: 106, endPoint x: 381, endPoint y: 119, distance: 73.0
click at [313, 52] on button "Font Size" at bounding box center [310, 51] width 10 height 11
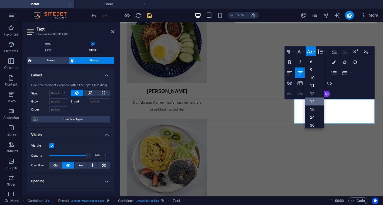
click at [313, 100] on link "14" at bounding box center [313, 102] width 19 height 8
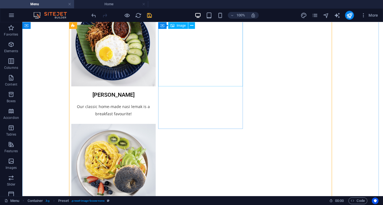
click at [156, 124] on figure at bounding box center [113, 166] width 85 height 85
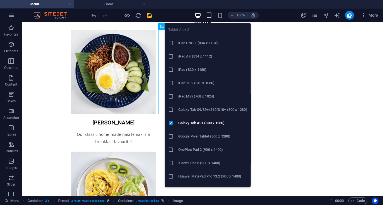
click at [208, 15] on icon "button" at bounding box center [209, 15] width 6 height 6
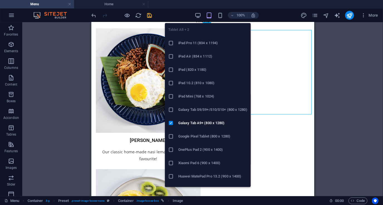
scroll to position [28, 0]
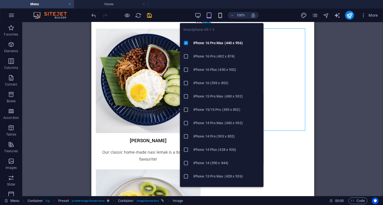
click at [221, 15] on icon "button" at bounding box center [220, 15] width 6 height 6
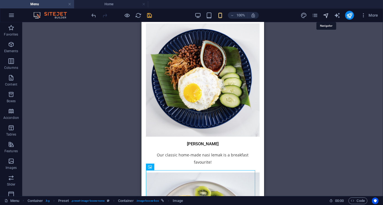
click at [326, 14] on icon "navigator" at bounding box center [325, 15] width 6 height 6
select select "16900134-en"
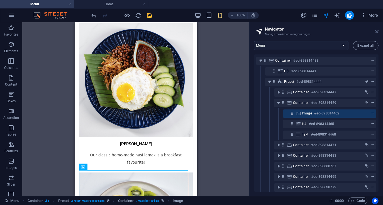
click at [377, 32] on icon at bounding box center [376, 31] width 3 height 4
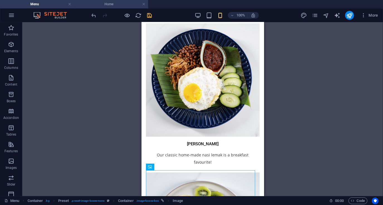
click at [113, 4] on h4 "Home" at bounding box center [111, 4] width 74 height 6
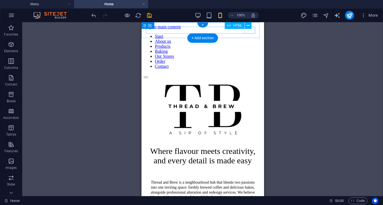
click at [246, 73] on div at bounding box center [202, 75] width 118 height 5
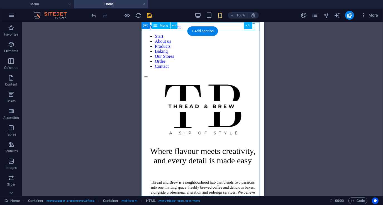
click at [202, 69] on nav "Start About us Products Baking Our Stores Order Contact" at bounding box center [202, 51] width 118 height 35
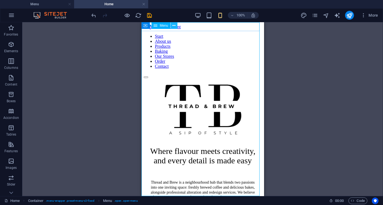
click at [172, 26] on icon at bounding box center [173, 26] width 3 height 6
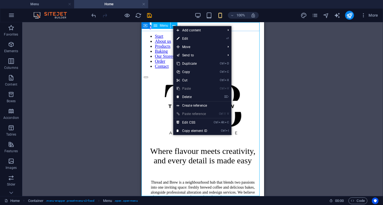
click at [161, 26] on span "Menu" at bounding box center [164, 25] width 8 height 3
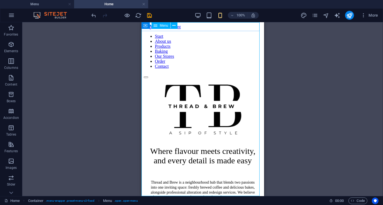
click at [161, 26] on span "Menu" at bounding box center [164, 25] width 8 height 3
click at [145, 26] on icon at bounding box center [146, 25] width 4 height 7
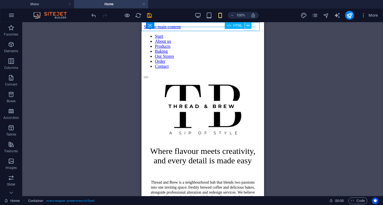
click at [251, 28] on button at bounding box center [248, 25] width 7 height 7
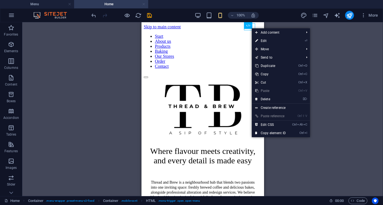
click at [143, 4] on link at bounding box center [143, 4] width 3 height 5
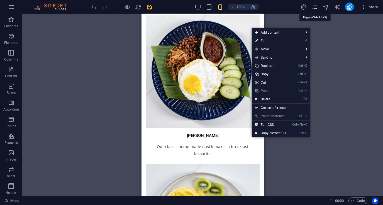
click at [316, 8] on icon "pages" at bounding box center [314, 7] width 6 height 6
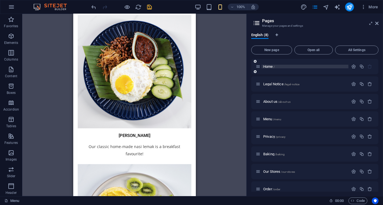
click at [273, 66] on span "/" at bounding box center [273, 66] width 1 height 3
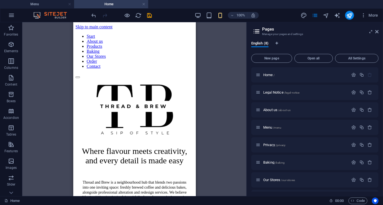
scroll to position [0, 0]
click at [377, 32] on icon at bounding box center [376, 31] width 3 height 4
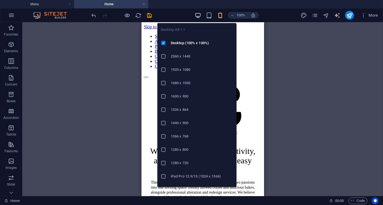
click at [199, 16] on icon "button" at bounding box center [197, 15] width 6 height 6
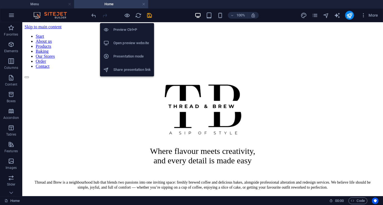
click at [127, 41] on h6 "Open preview website" at bounding box center [131, 43] width 37 height 7
